Goal: Navigation & Orientation: Find specific page/section

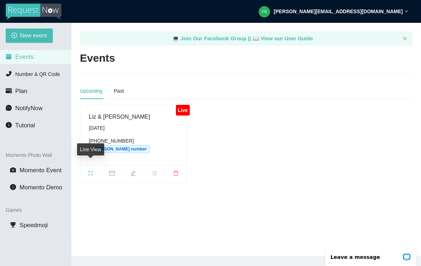
click at [85, 160] on div "Live View" at bounding box center [90, 151] width 27 height 17
click at [92, 171] on span "fullscreen" at bounding box center [90, 175] width 21 height 8
